Goal: Task Accomplishment & Management: Manage account settings

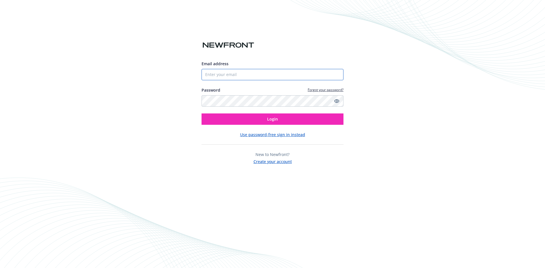
click at [224, 76] on input "Email address" at bounding box center [272, 74] width 142 height 11
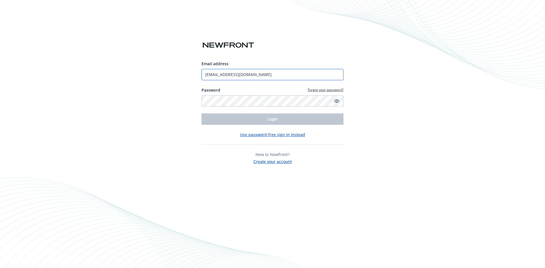
type input "[EMAIL_ADDRESS][DOMAIN_NAME]"
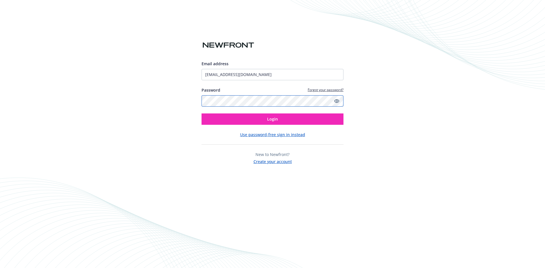
click at [201, 114] on button "Login" at bounding box center [272, 119] width 142 height 11
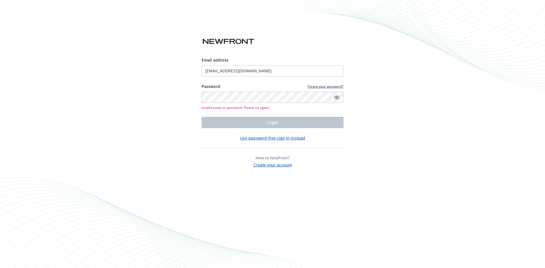
click at [281, 137] on button "Use password-free sign in instead" at bounding box center [272, 138] width 65 height 6
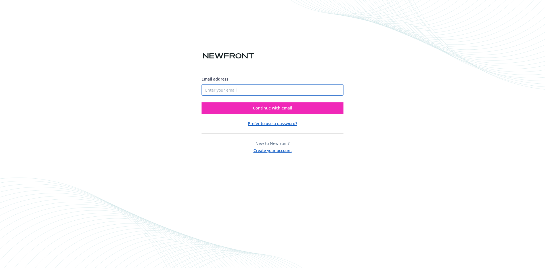
click at [263, 88] on input "Email address" at bounding box center [272, 89] width 142 height 11
type input "[EMAIL_ADDRESS][DOMAIN_NAME]"
click at [280, 106] on span "Continue with email" at bounding box center [272, 107] width 39 height 5
